Goal: Check status: Check status

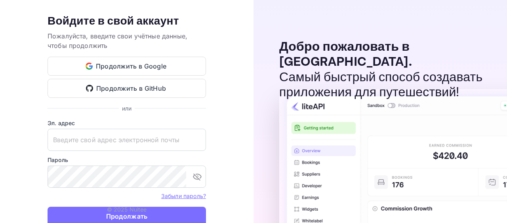
type input "[EMAIL_ADDRESS][DOMAIN_NAME]"
click at [124, 210] on ya-tr-span "© 2025 Nuitee" at bounding box center [127, 209] width 40 height 7
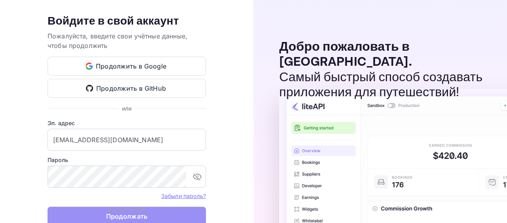
click at [164, 217] on button "Продолжать" at bounding box center [127, 216] width 158 height 19
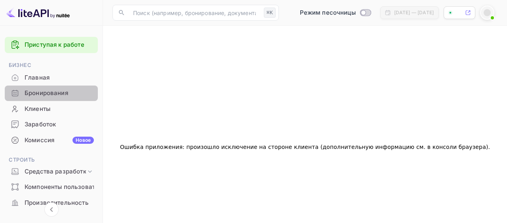
click at [62, 92] on ya-tr-span "Бронирования" at bounding box center [47, 93] width 44 height 9
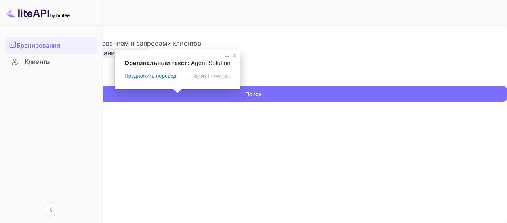
click at [102, 86] on input "text" at bounding box center [51, 80] width 102 height 12
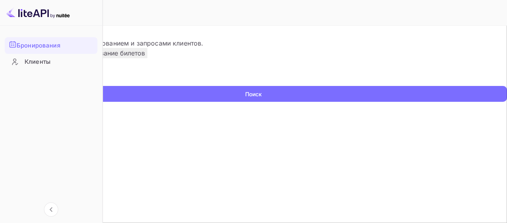
paste input "9387422"
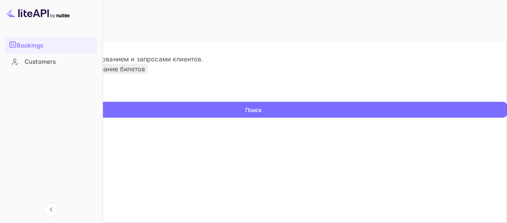
type input "9387422"
click at [245, 114] on ya-tr-span "Поиск" at bounding box center [253, 110] width 17 height 8
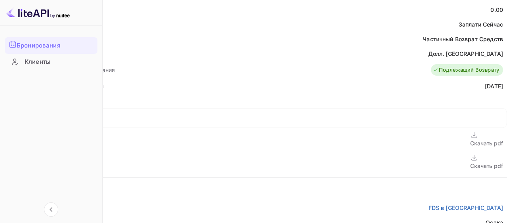
scroll to position [347, 0]
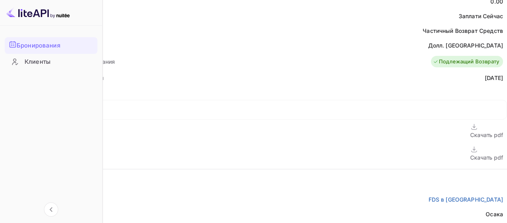
click at [470, 145] on icon at bounding box center [474, 149] width 8 height 8
